Goal: Transaction & Acquisition: Purchase product/service

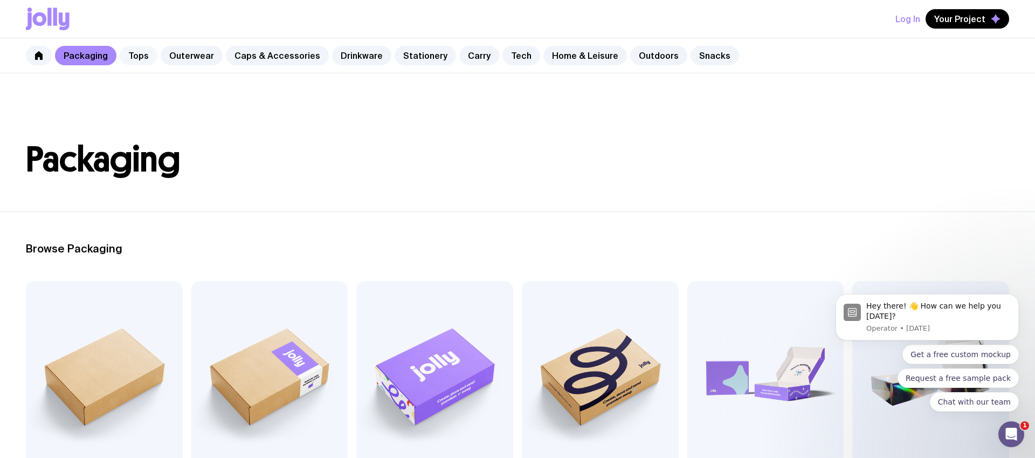
click at [136, 57] on link "Tops" at bounding box center [139, 55] width 38 height 19
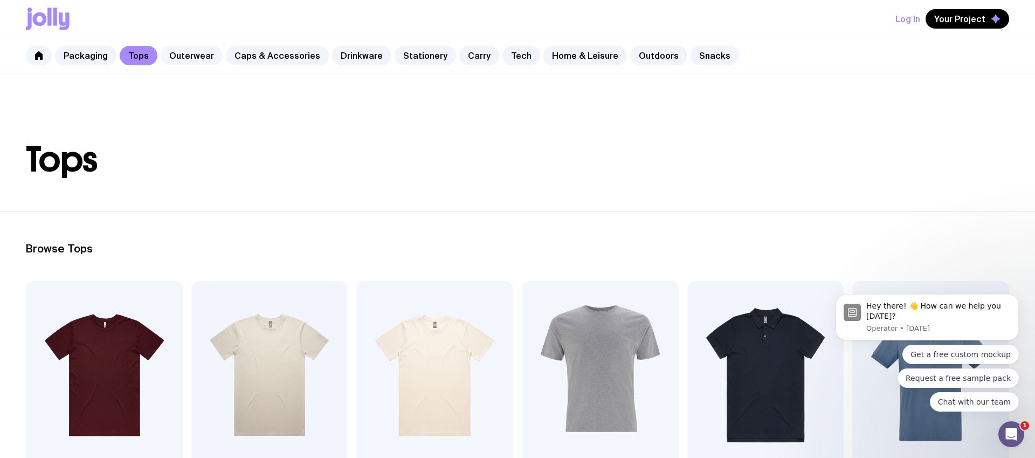
click at [178, 53] on link "Outerwear" at bounding box center [192, 55] width 62 height 19
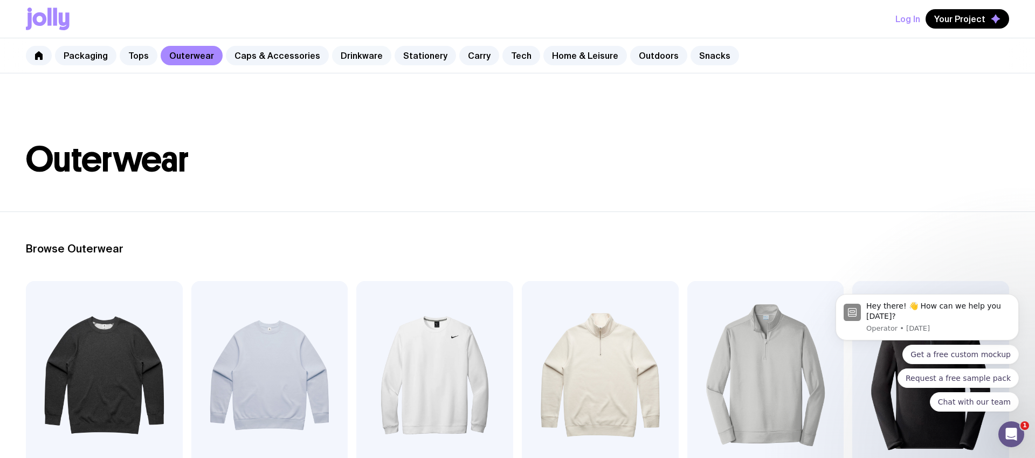
click at [332, 62] on link "Drinkware" at bounding box center [361, 55] width 59 height 19
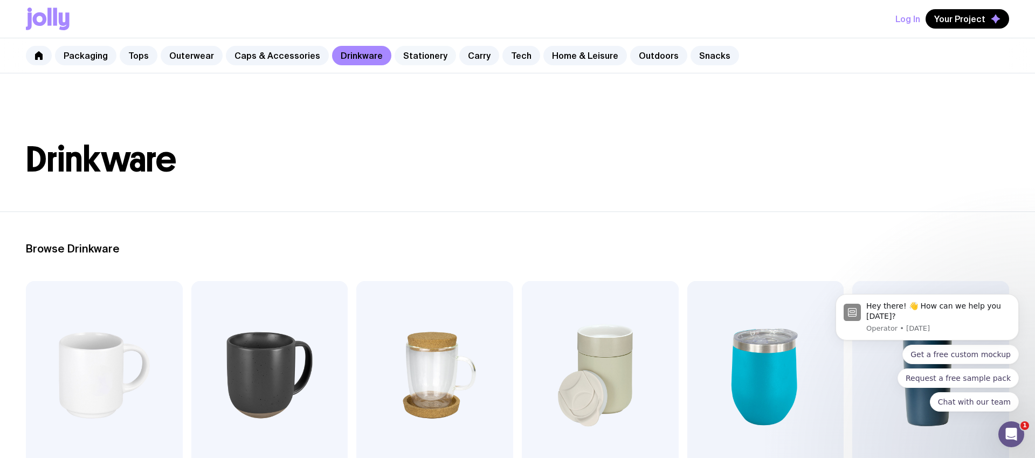
click at [408, 61] on link "Stationery" at bounding box center [425, 55] width 61 height 19
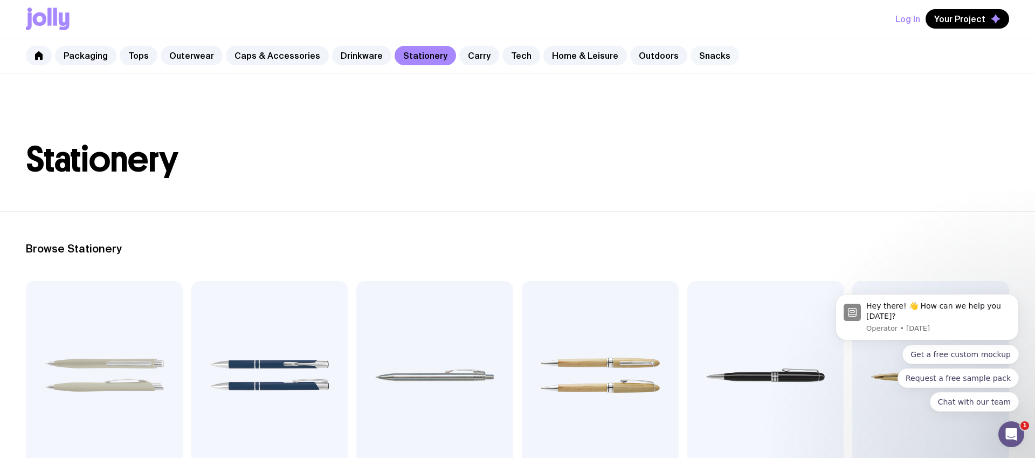
click at [706, 50] on link "Snacks" at bounding box center [715, 55] width 49 height 19
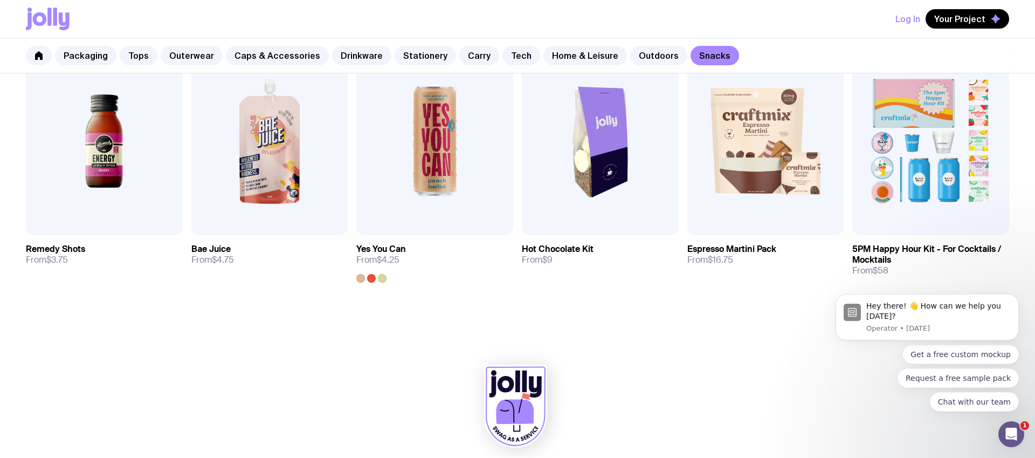
scroll to position [514, 0]
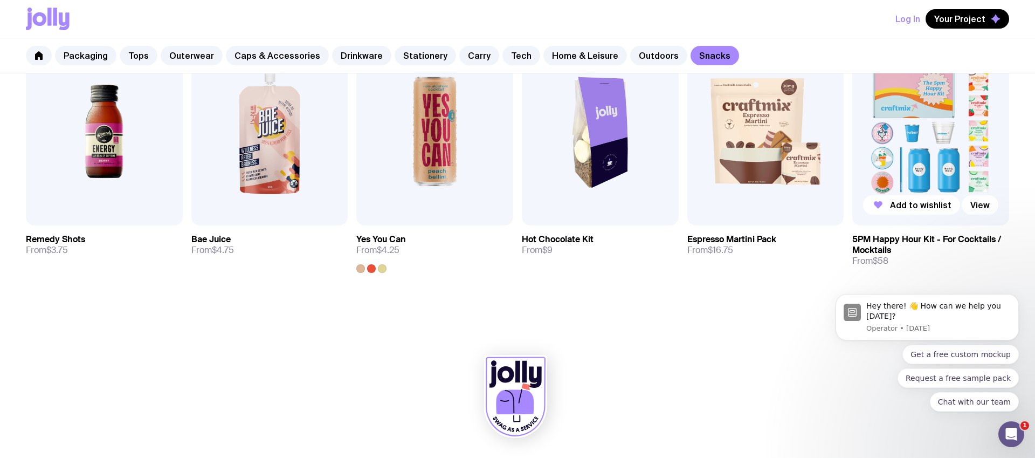
click at [792, 177] on img at bounding box center [930, 131] width 157 height 188
